Goal: Task Accomplishment & Management: Manage account settings

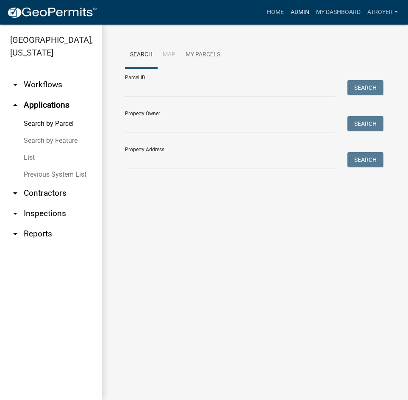
click at [294, 13] on link "Admin" at bounding box center [299, 12] width 25 height 16
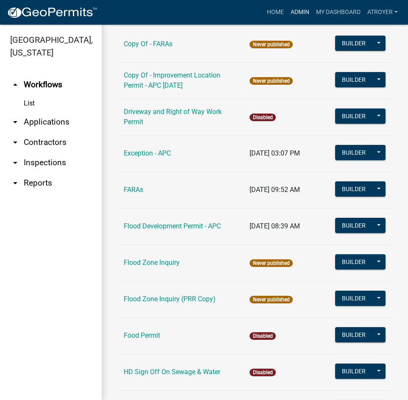
scroll to position [890, 0]
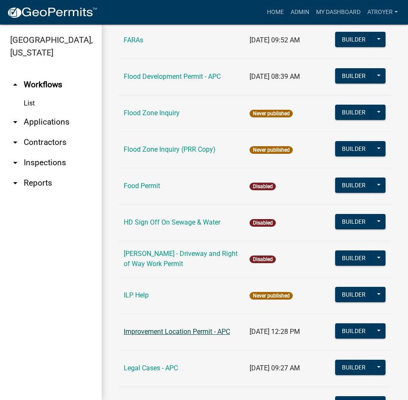
click at [155, 328] on link "Improvement Location Permit - APC" at bounding box center [177, 331] width 106 height 8
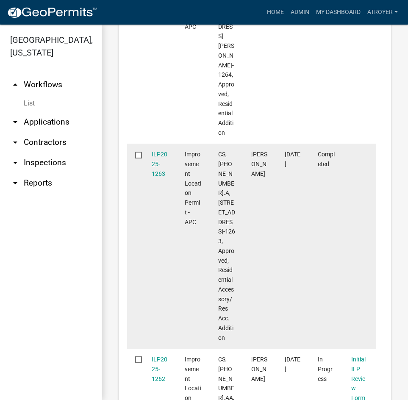
scroll to position [395, 0]
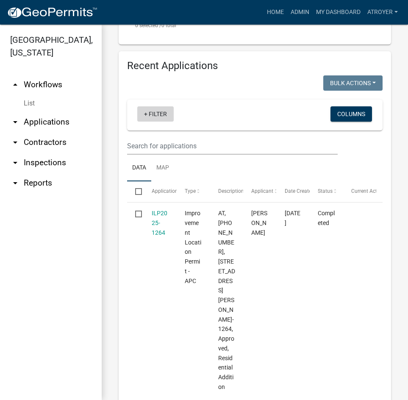
click at [156, 113] on link "+ Filter" at bounding box center [155, 113] width 36 height 15
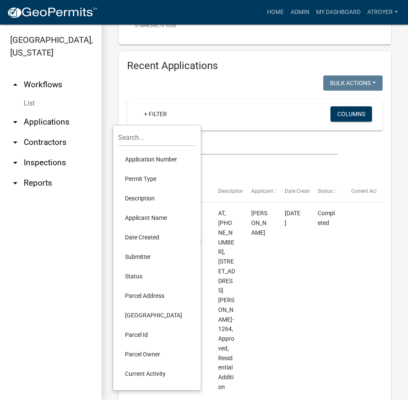
click at [150, 160] on li "Application Number" at bounding box center [157, 159] width 78 height 19
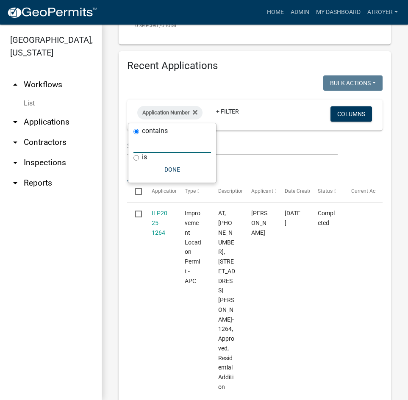
click at [160, 147] on input "text" at bounding box center [172, 144] width 78 height 17
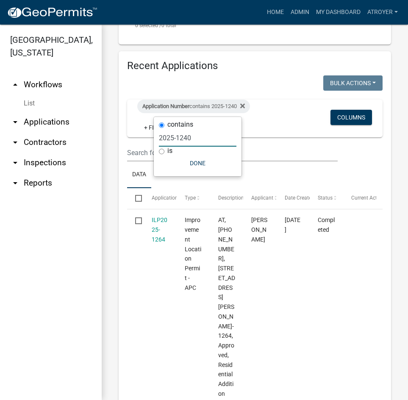
type input "2025-1240"
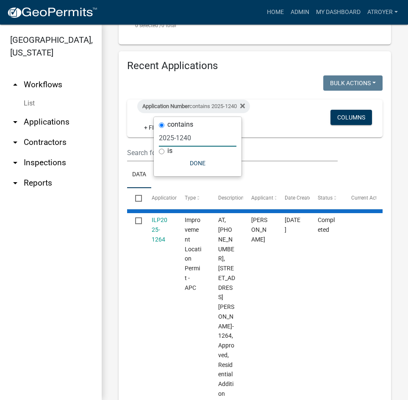
scroll to position [381, 0]
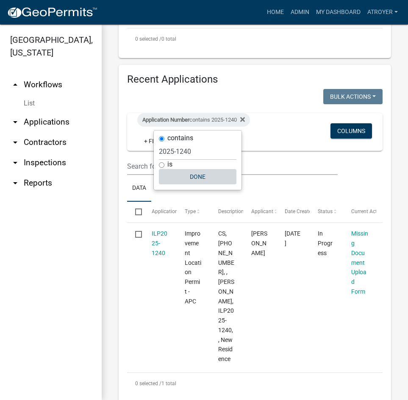
click at [197, 178] on button "Done" at bounding box center [198, 176] width 78 height 15
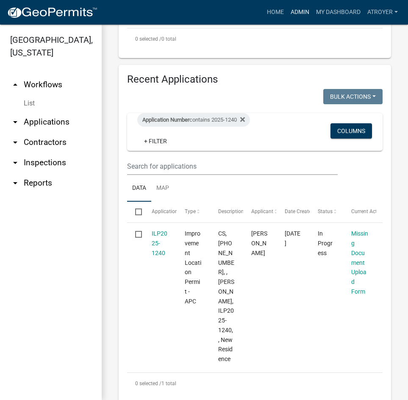
click at [303, 11] on link "Admin" at bounding box center [299, 12] width 25 height 16
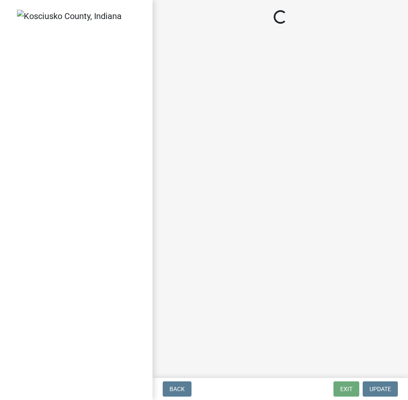
select select "c872cdc8-ca01-49f1-a213-e4b05fa58cd2"
select select "c0fa77dd-9ee0-4144-9979-eb2eebb8c086"
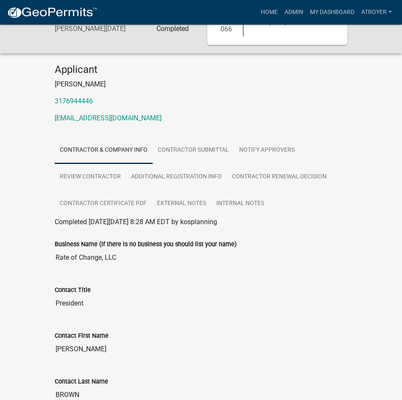
scroll to position [42, 0]
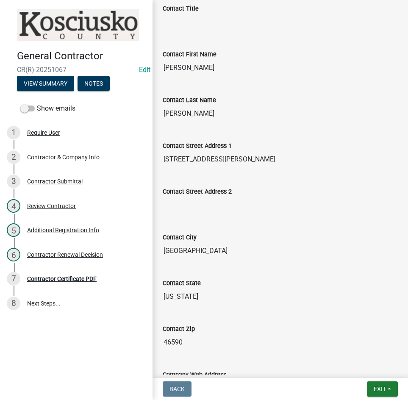
scroll to position [254, 0]
